Goal: Complete application form

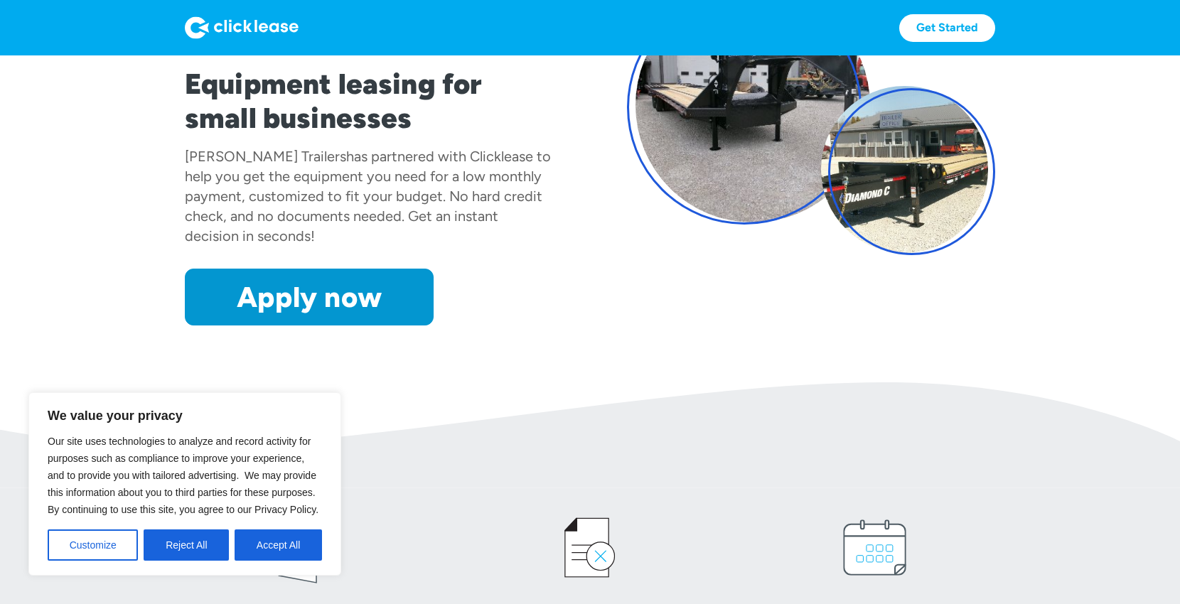
scroll to position [189, 0]
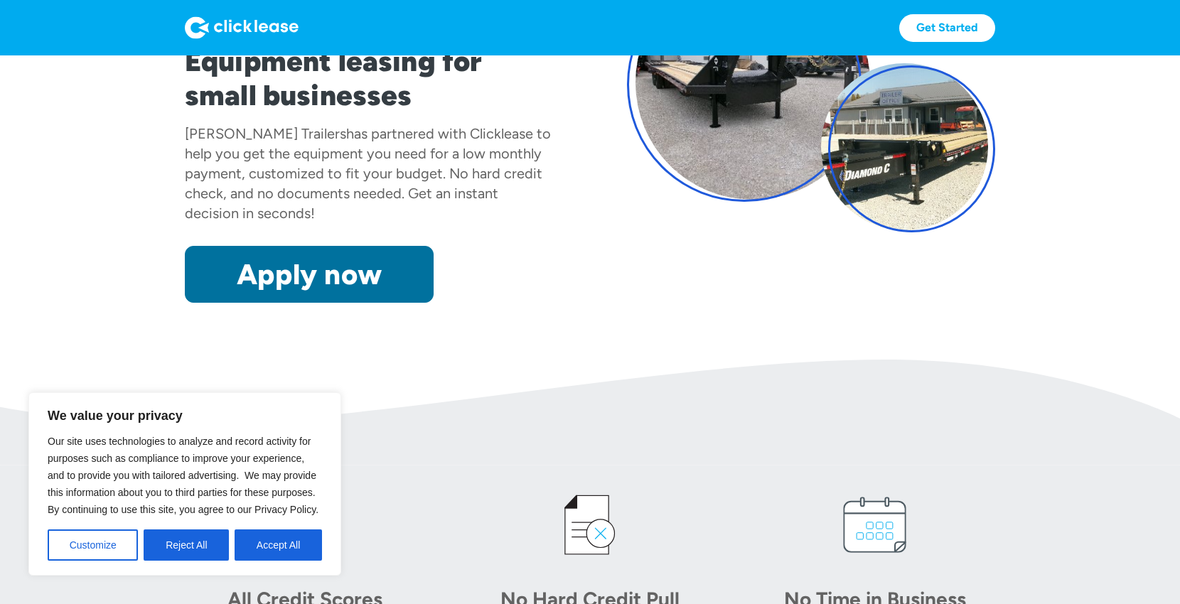
click at [397, 284] on link "Apply now" at bounding box center [309, 274] width 249 height 57
